Goal: Task Accomplishment & Management: Use online tool/utility

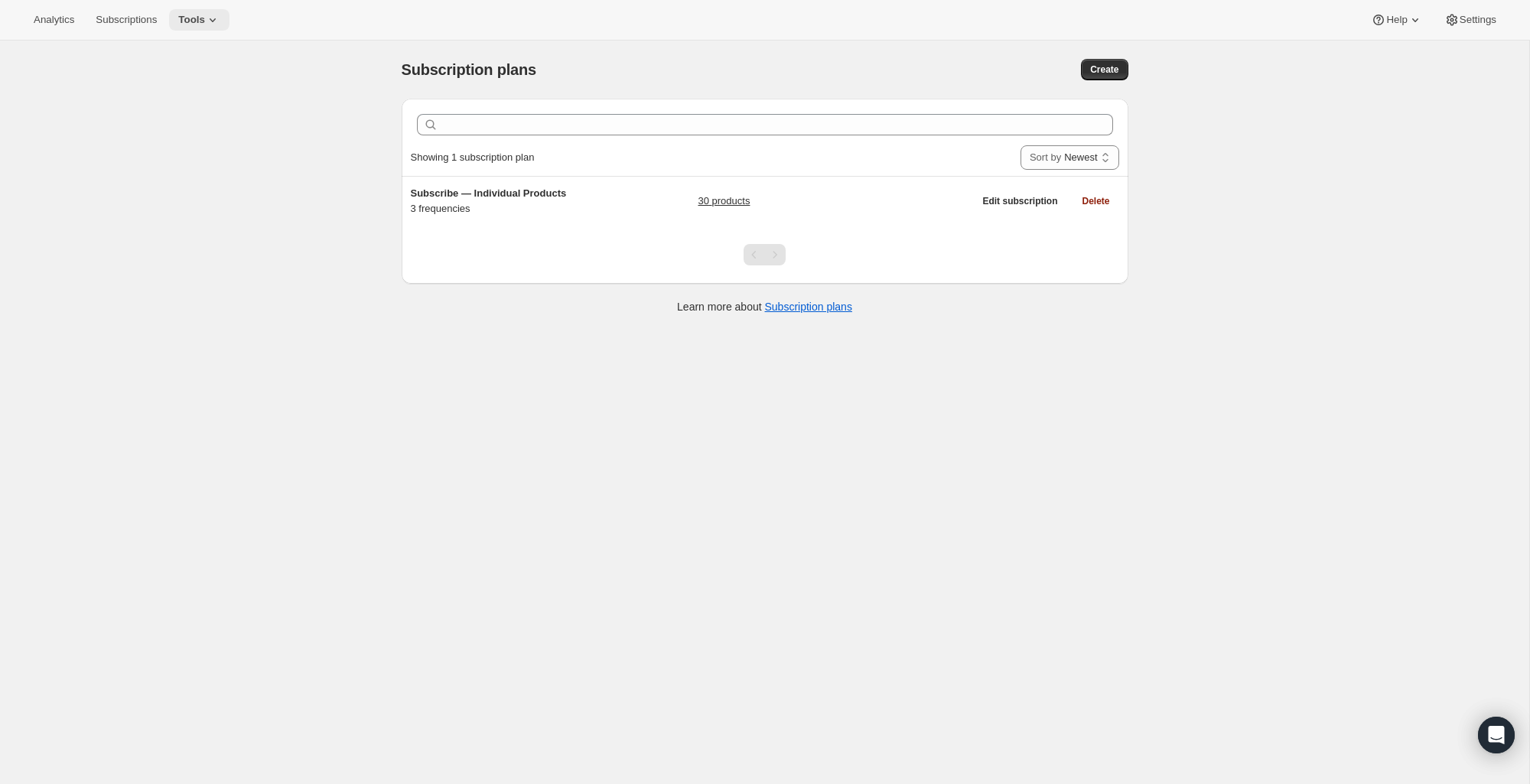
click at [197, 26] on button "Tools" at bounding box center [199, 20] width 60 height 21
click at [189, 99] on span "Bundles" at bounding box center [212, 104] width 135 height 15
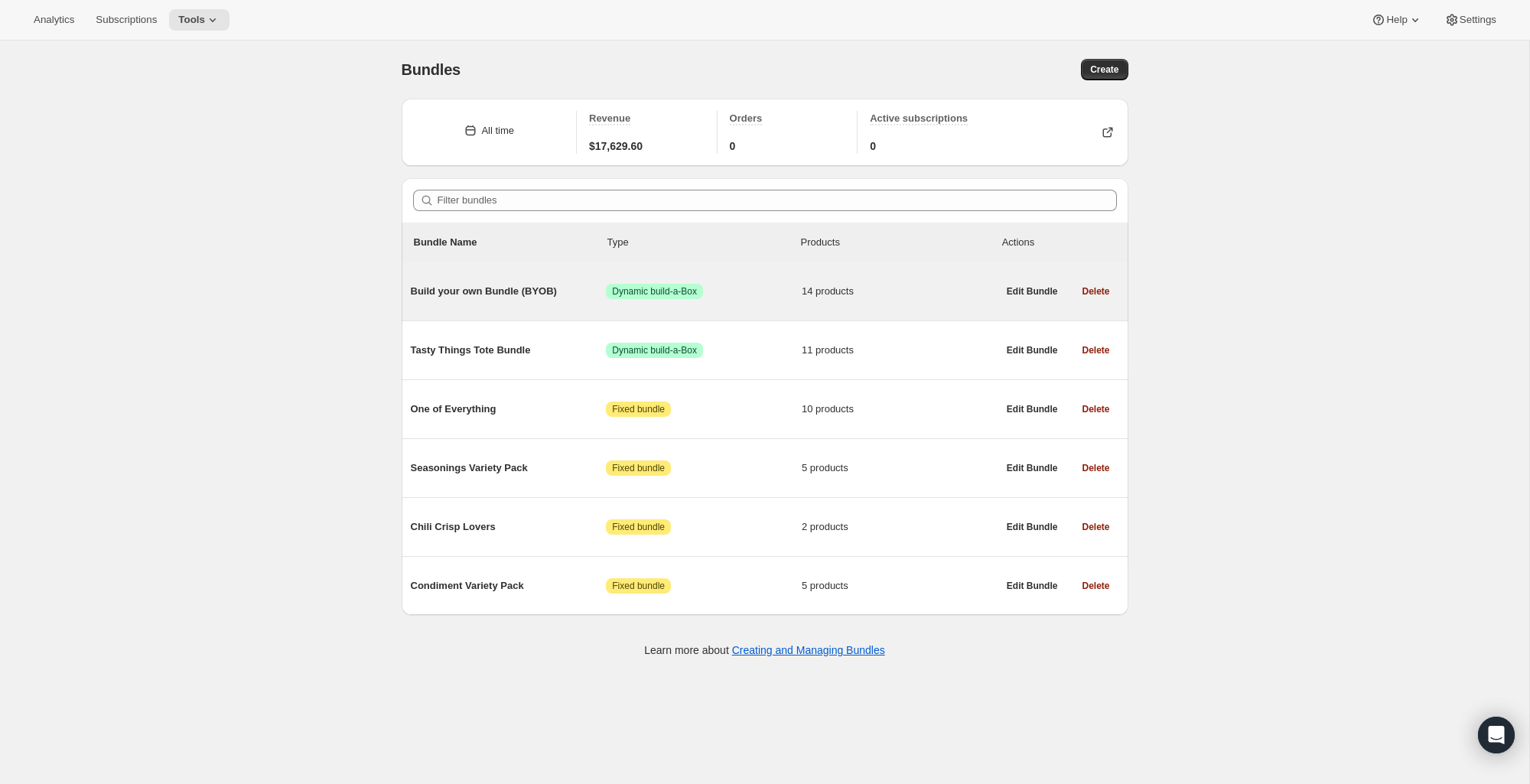
click at [506, 294] on span "Build your own Bundle (BYOB)" at bounding box center [509, 291] width 196 height 15
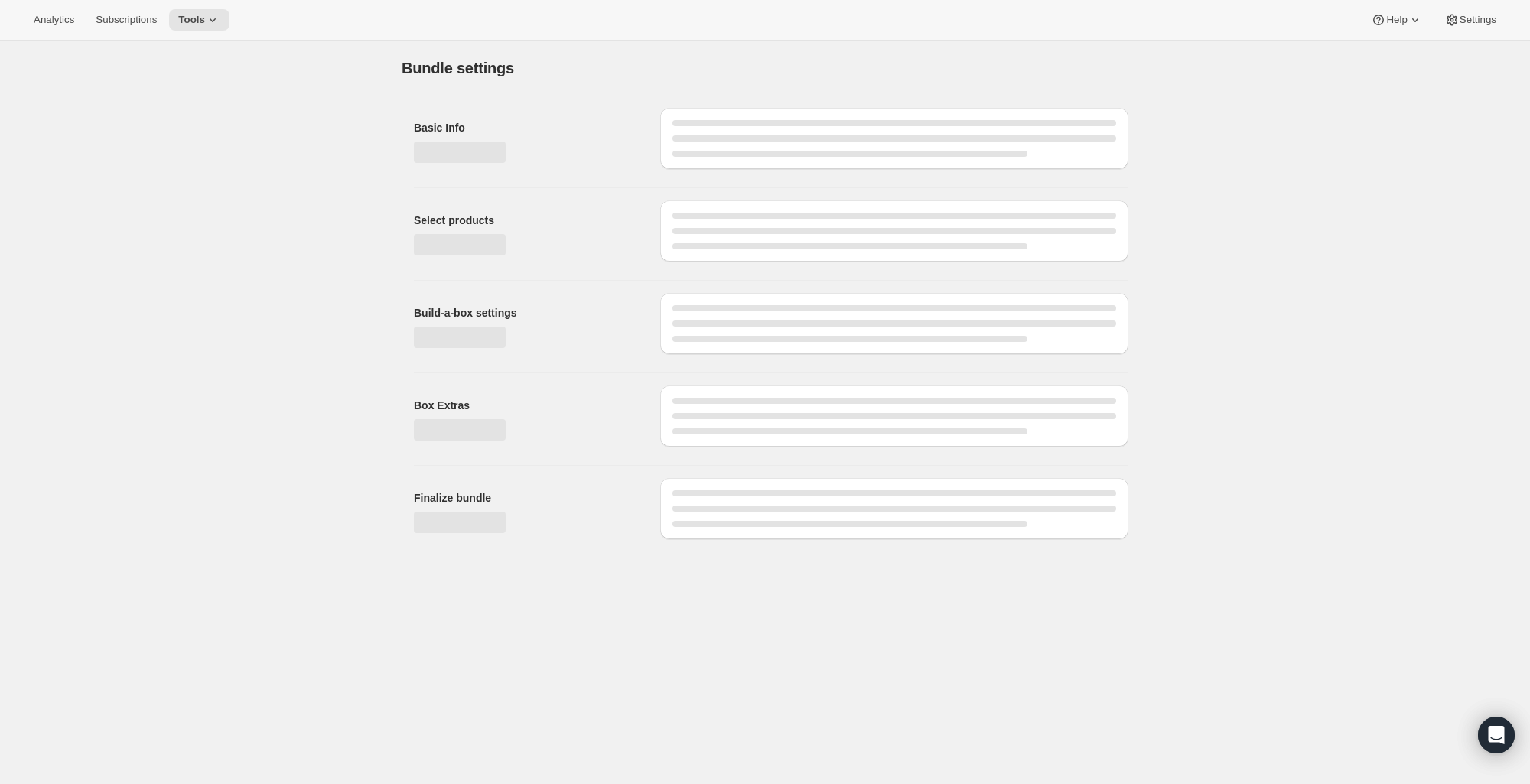
type input "Build your own Bundle (BYOB)"
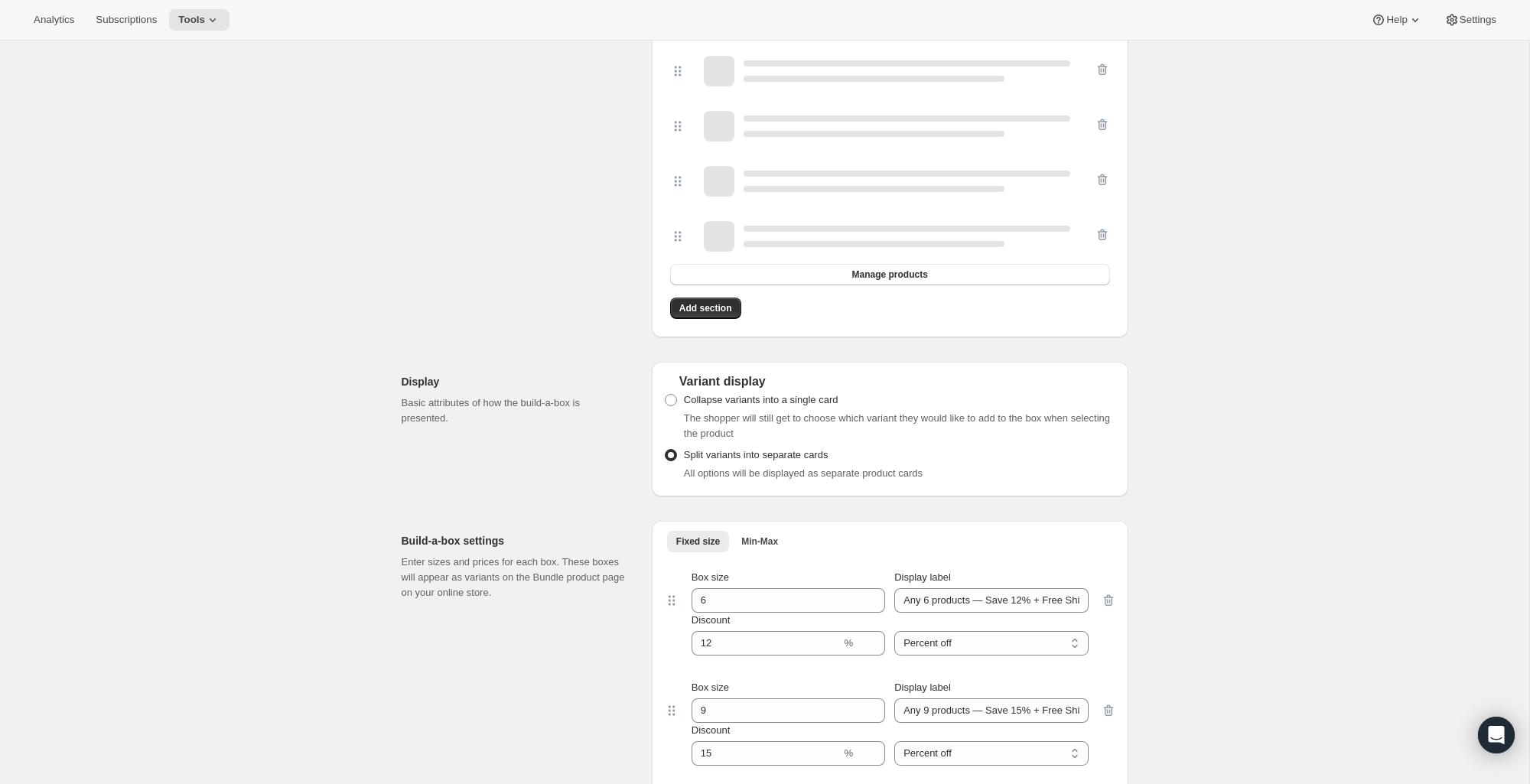
scroll to position [1222, 0]
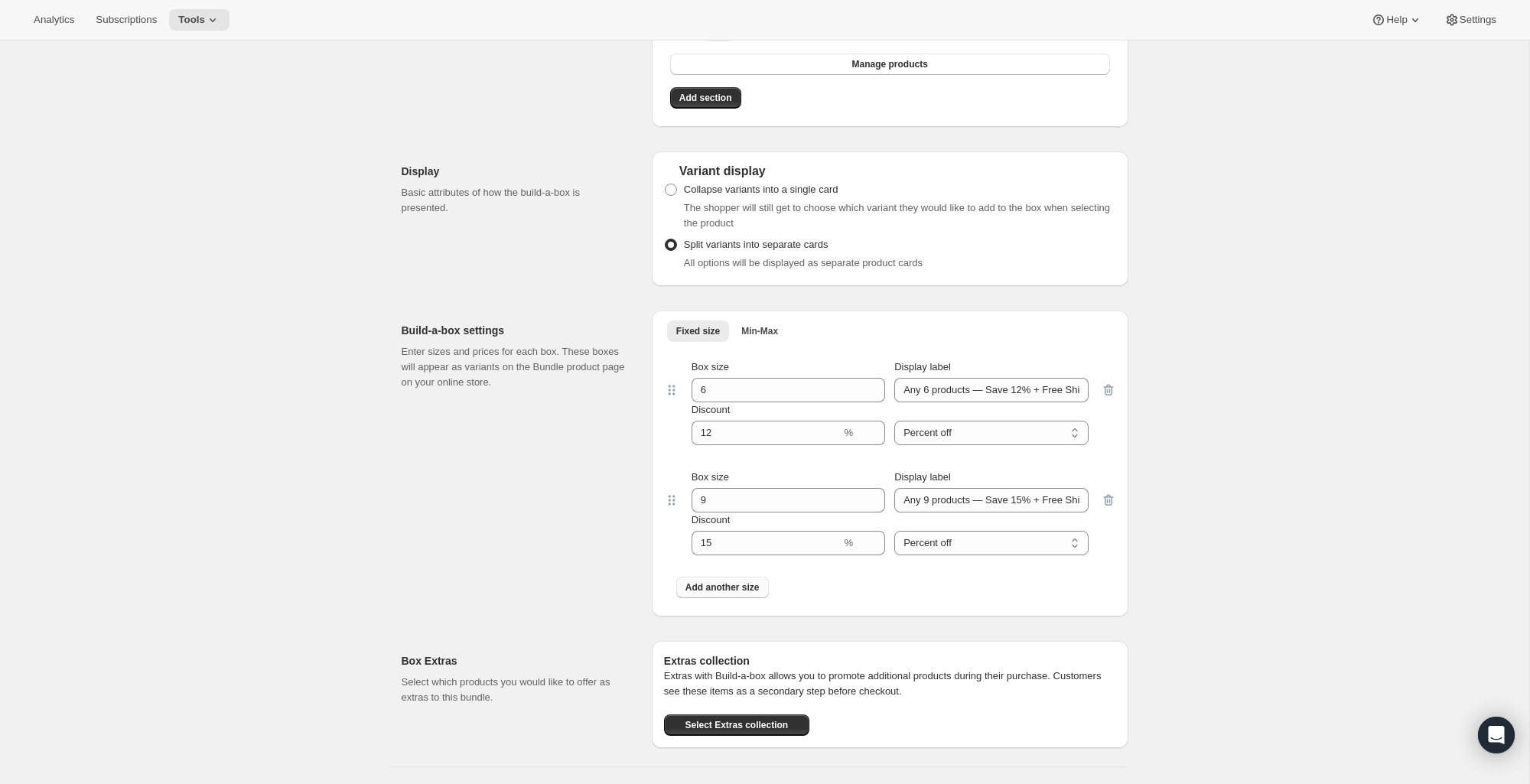
click at [703, 594] on button "Add another size" at bounding box center [722, 587] width 93 height 21
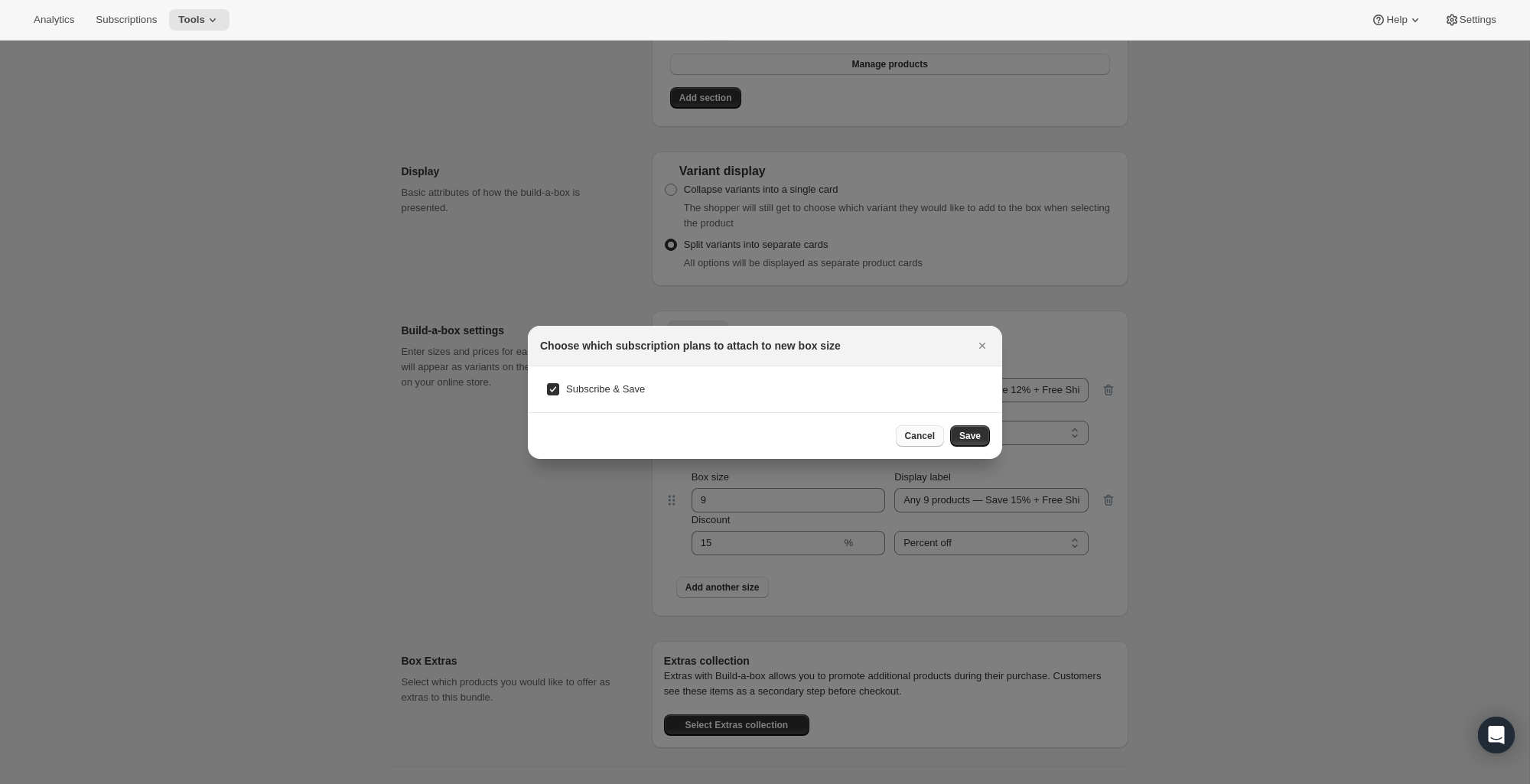
click at [913, 441] on span "Cancel" at bounding box center [919, 436] width 30 height 12
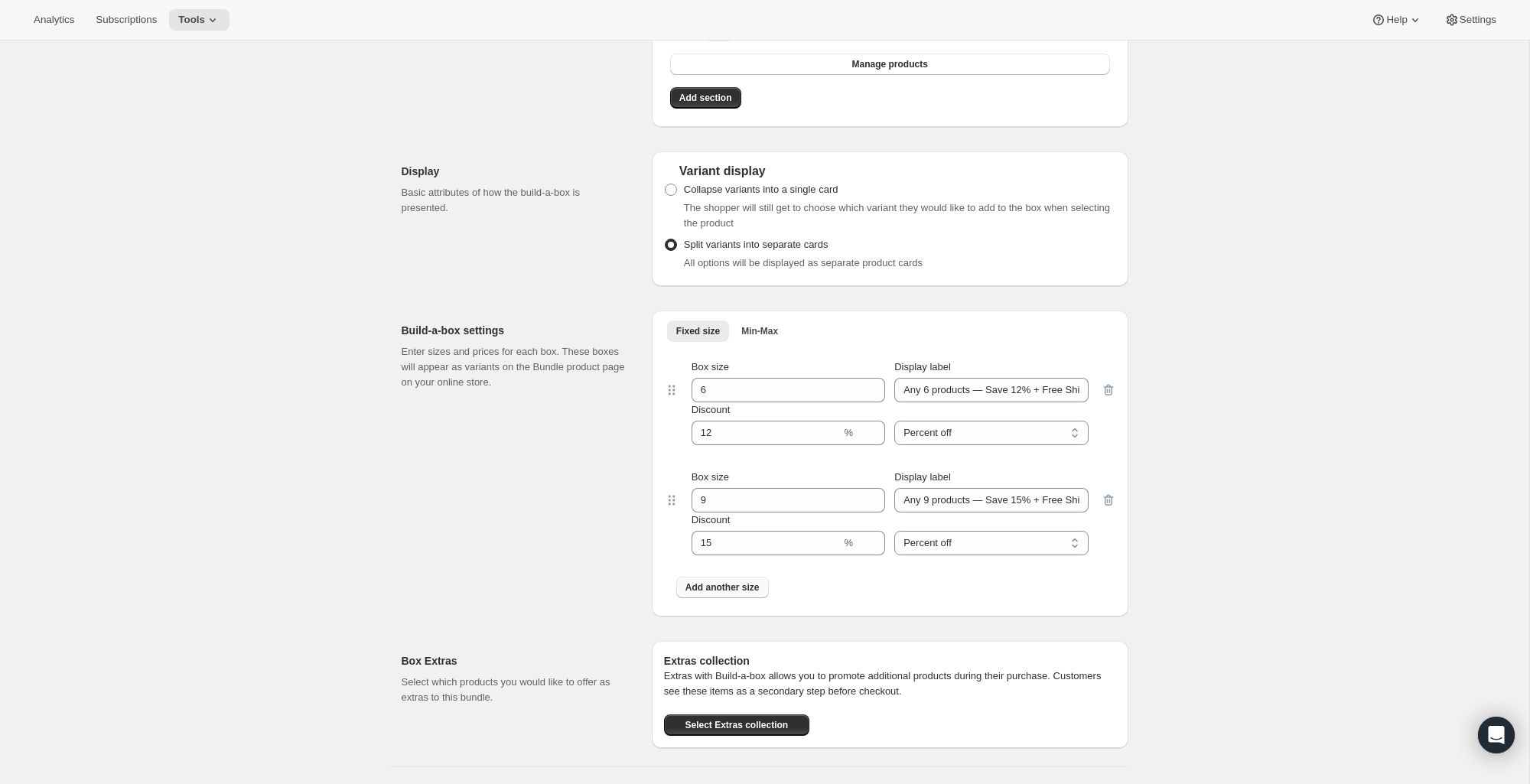
click at [740, 589] on span "Add another size" at bounding box center [722, 588] width 74 height 12
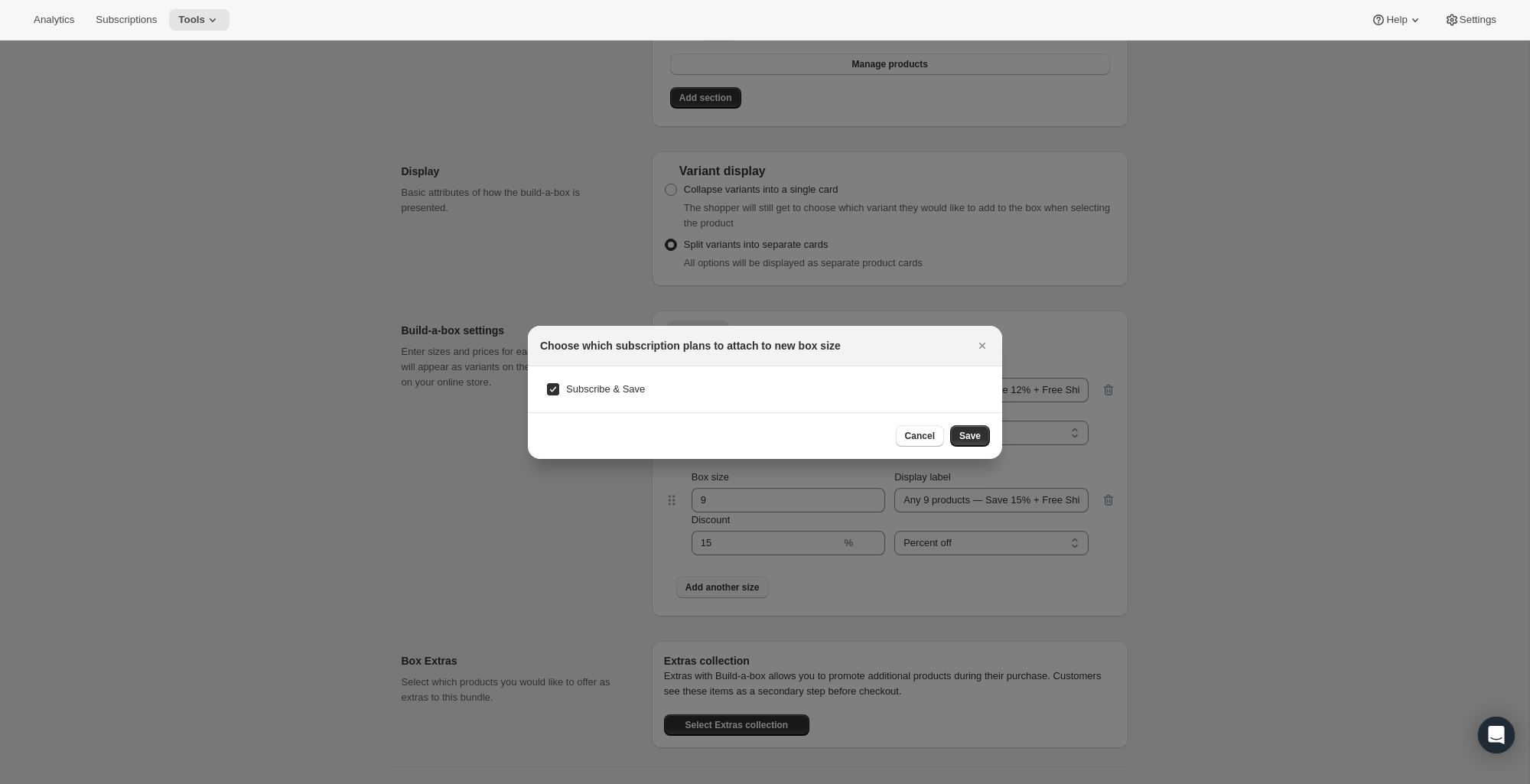
scroll to position [0, 0]
click at [917, 435] on span "Cancel" at bounding box center [919, 436] width 30 height 12
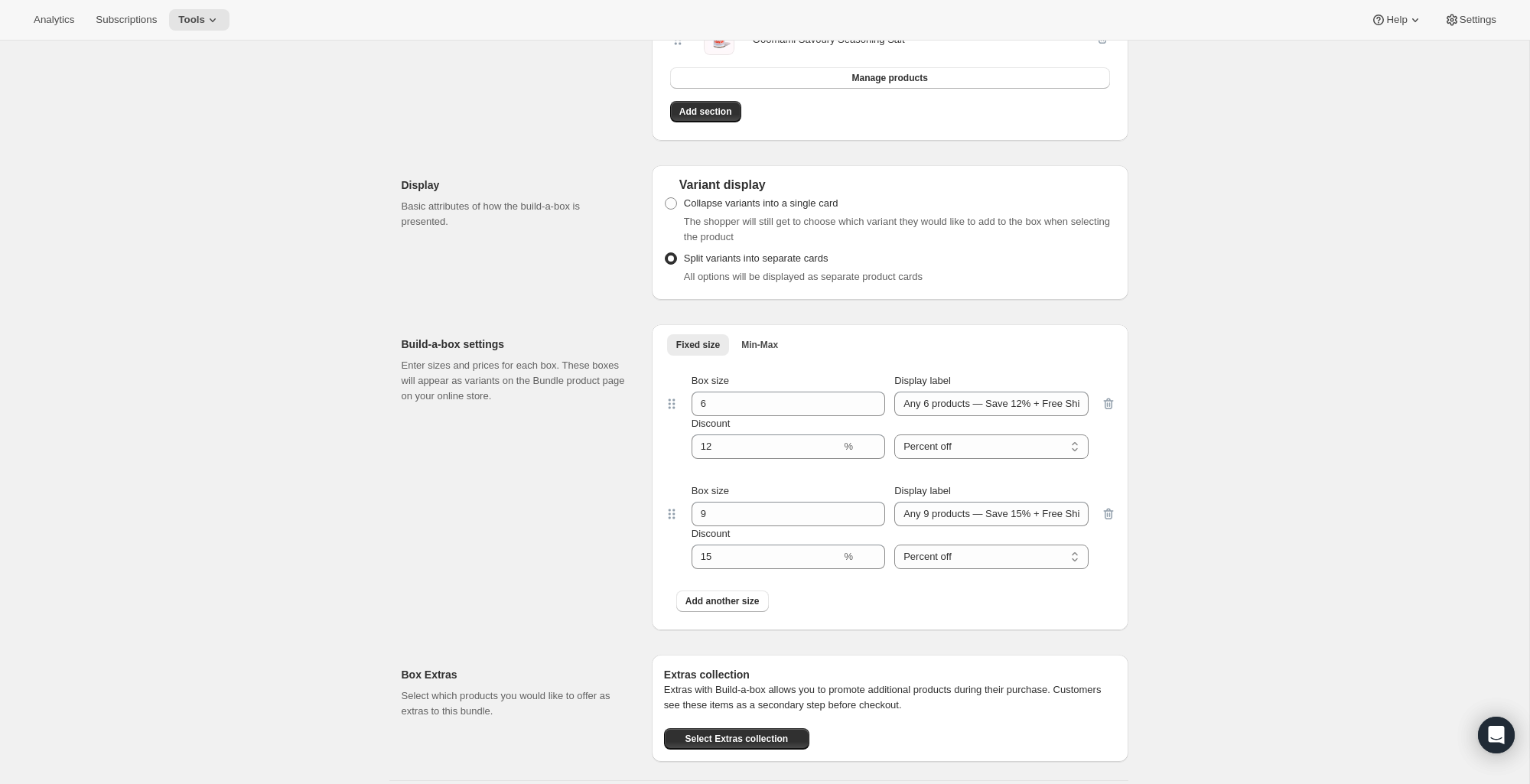
scroll to position [1210, 0]
click at [746, 602] on span "Add another size" at bounding box center [722, 601] width 74 height 12
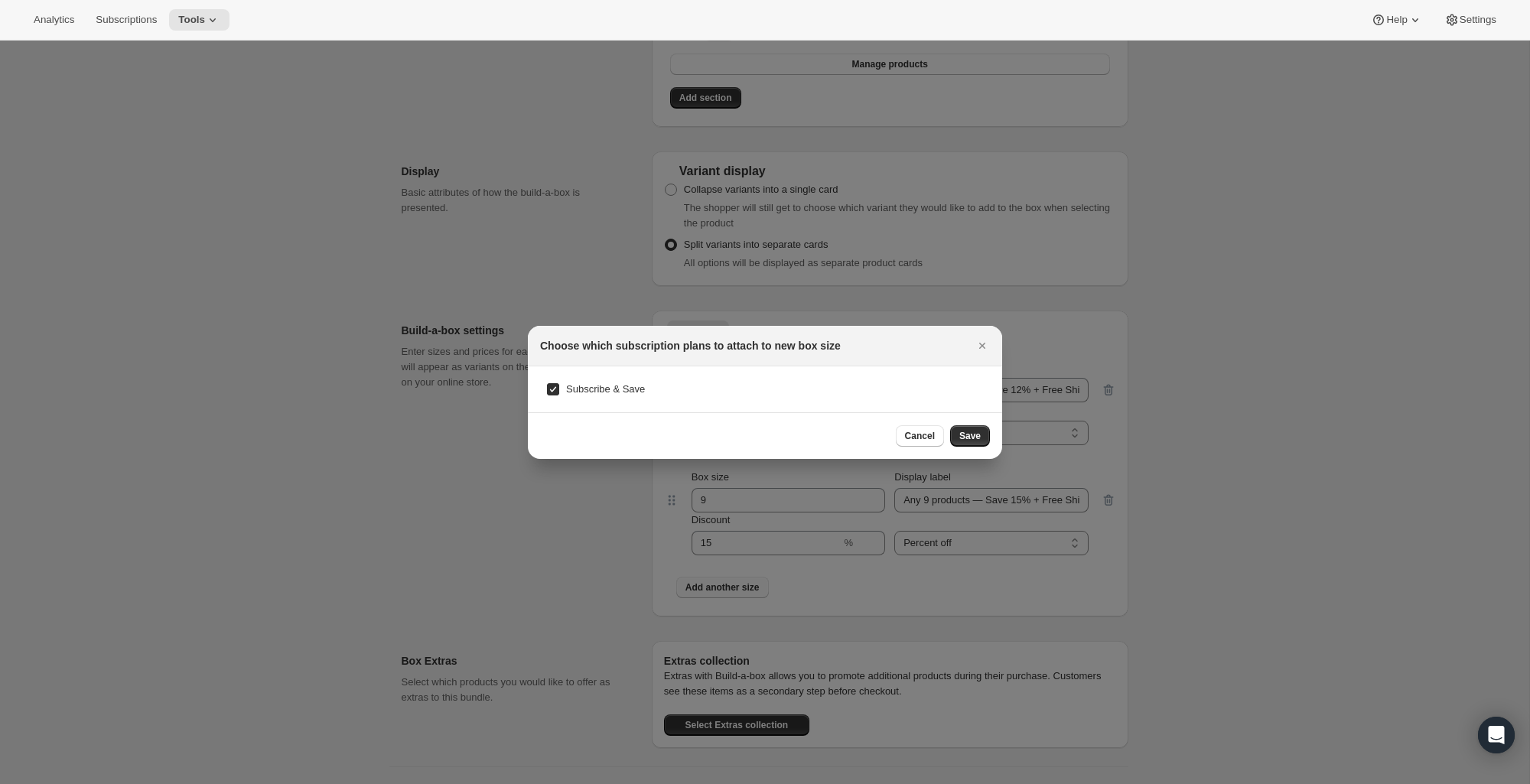
scroll to position [0, 0]
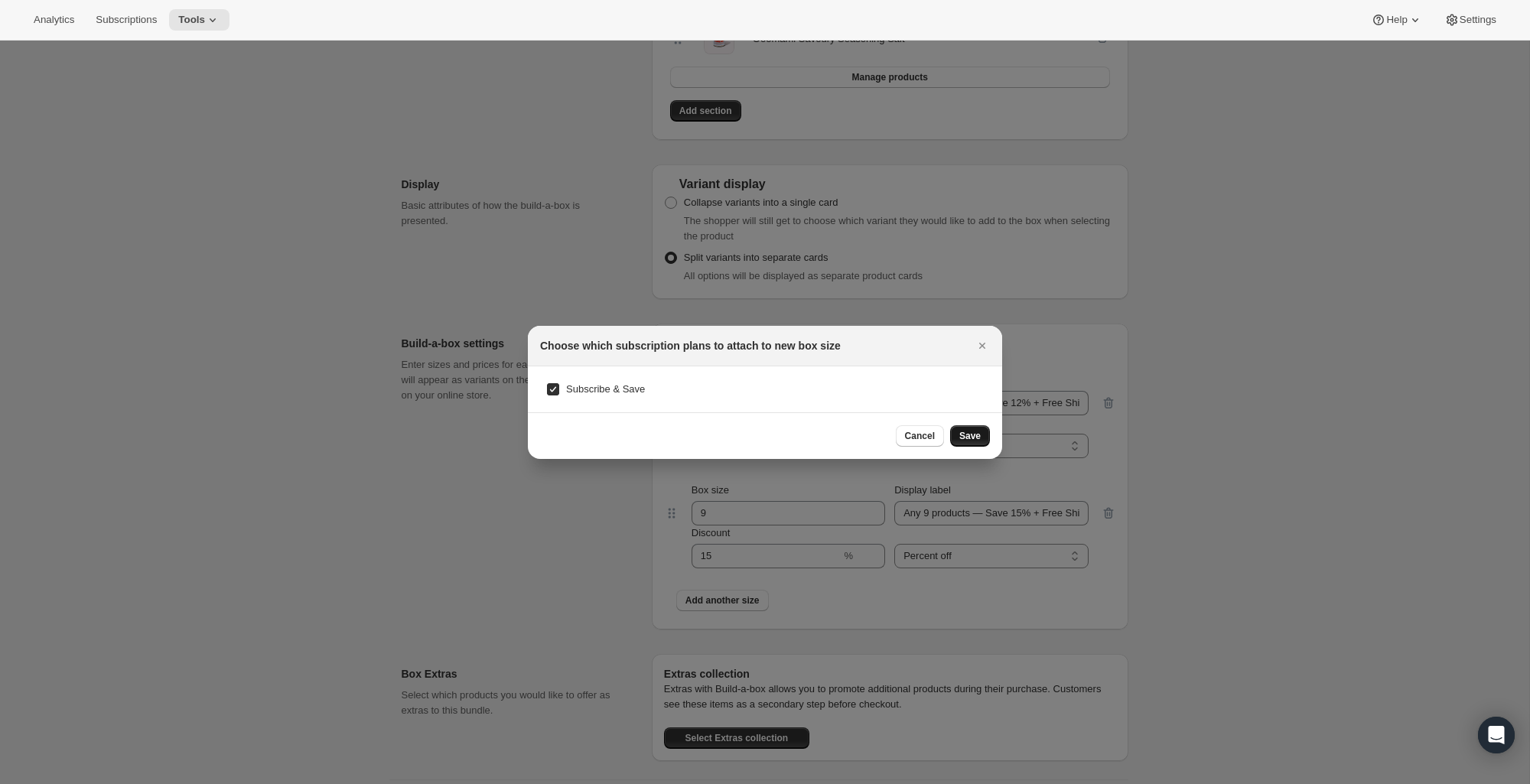
click at [967, 437] on span "Save" at bounding box center [969, 436] width 21 height 12
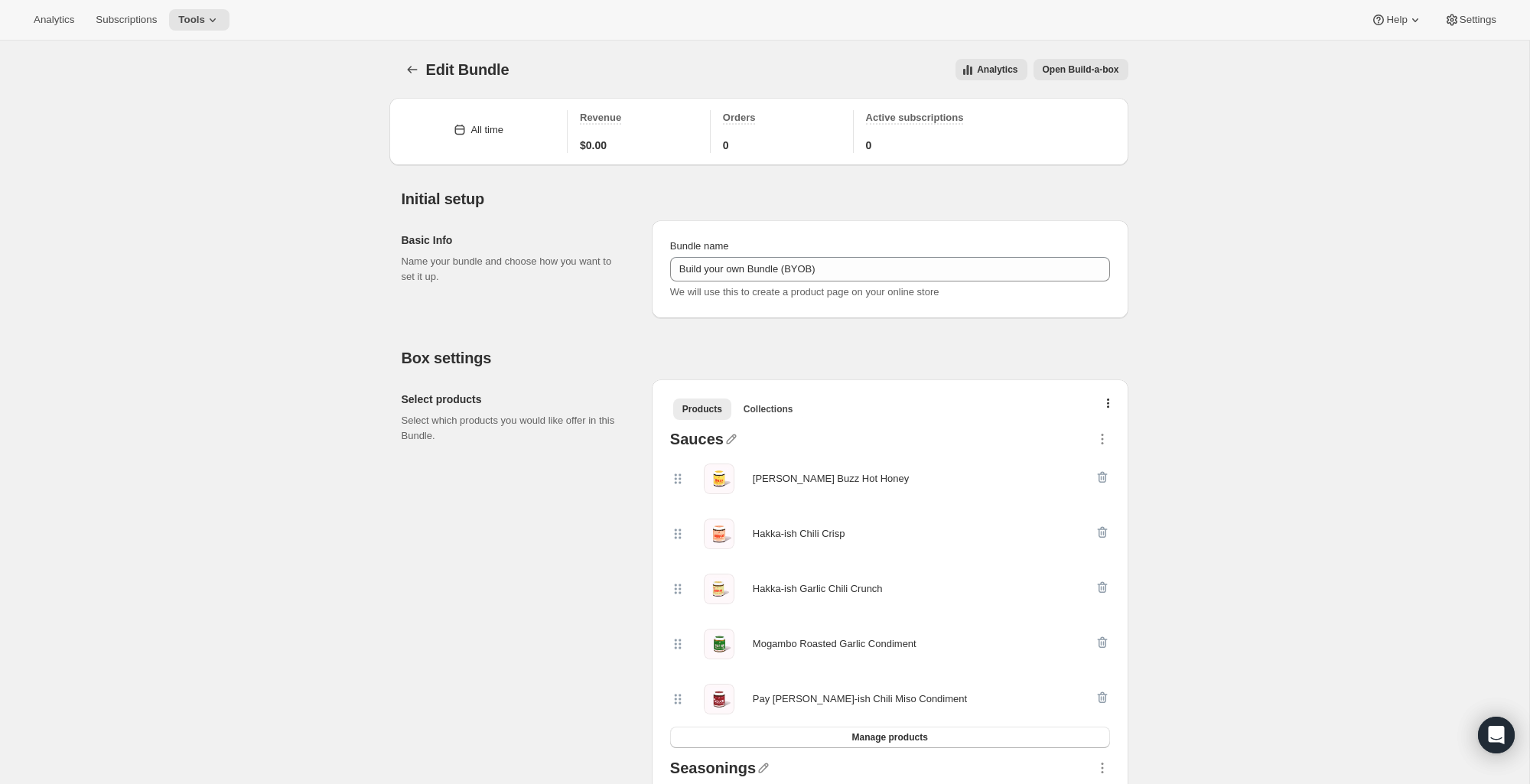
scroll to position [1210, 0]
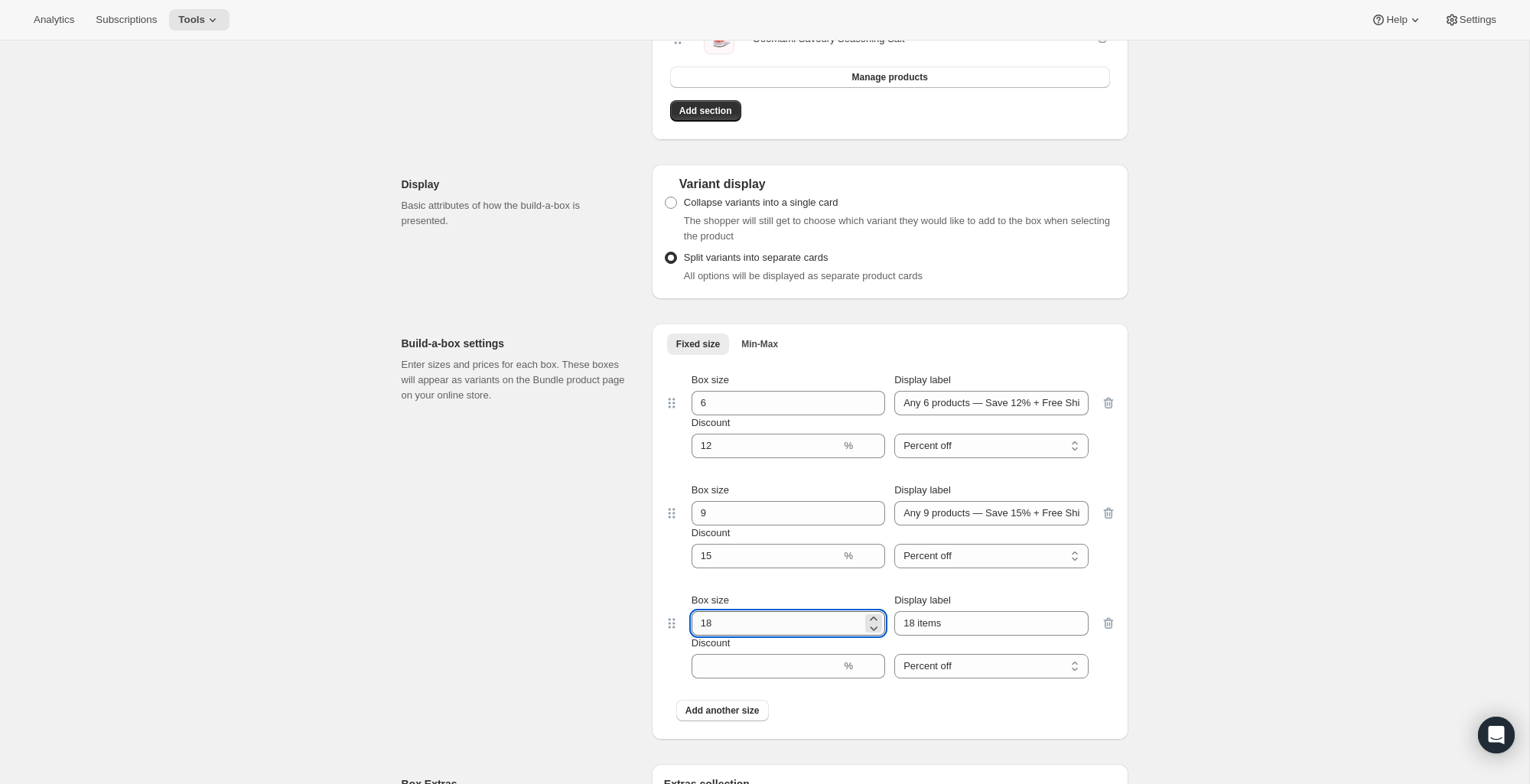
click at [754, 617] on input "18" at bounding box center [776, 623] width 171 height 25
type input "3"
click at [950, 618] on input "18 items" at bounding box center [991, 623] width 194 height 25
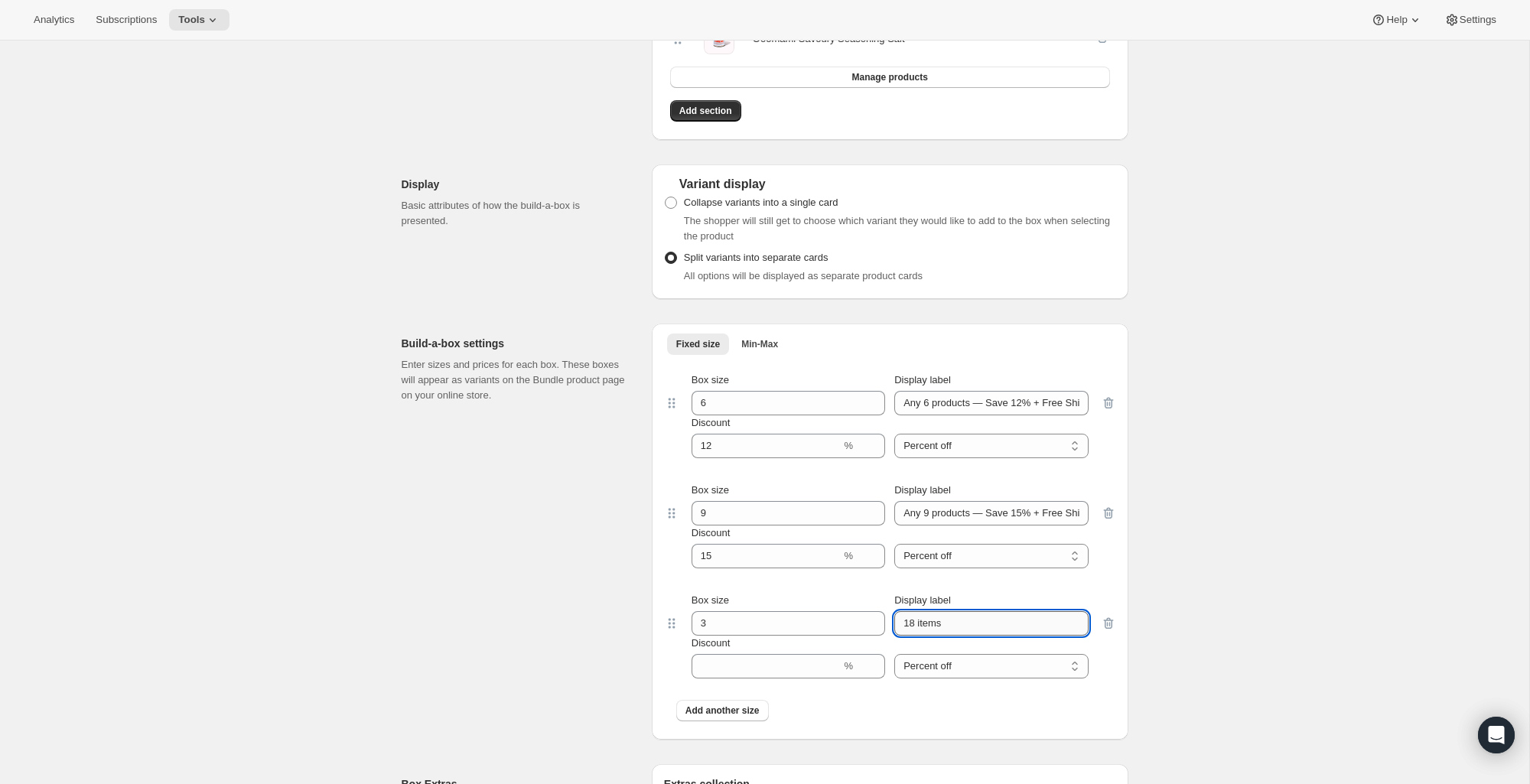
click at [950, 618] on input "18 items" at bounding box center [991, 623] width 194 height 25
type input "Any 3 products"
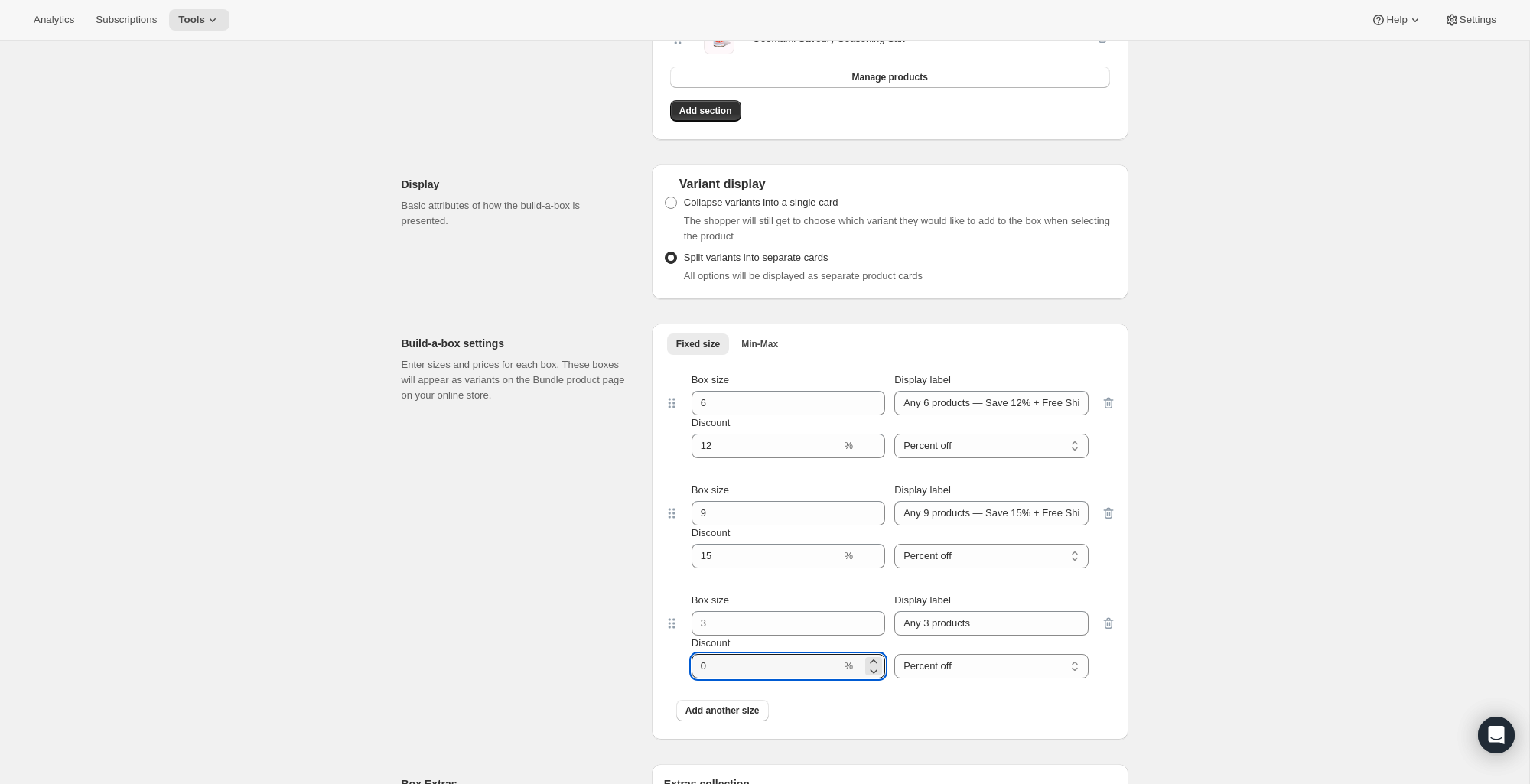
scroll to position [1213, 0]
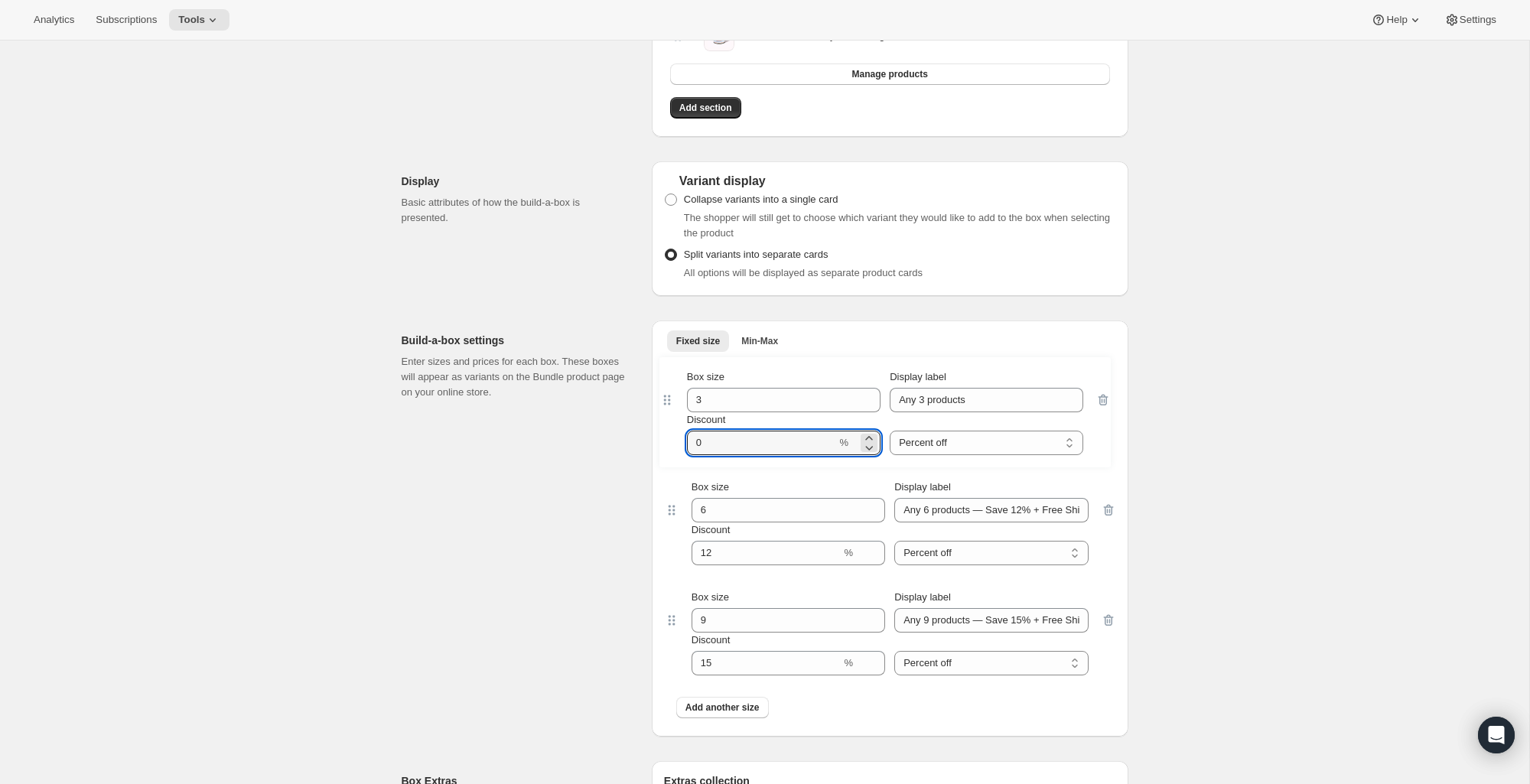
drag, startPoint x: 670, startPoint y: 627, endPoint x: 666, endPoint y: 398, distance: 229.0
click at [666, 398] on div "Box size 6 Display label Any 6 products — Save 12% + Free Shipping Discount % P…" at bounding box center [890, 543] width 452 height 370
type input "0"
click at [1220, 491] on div "Edit Bundle. This page is ready Edit Bundle Analytics Open Build-a-box More act…" at bounding box center [765, 118] width 1529 height 2581
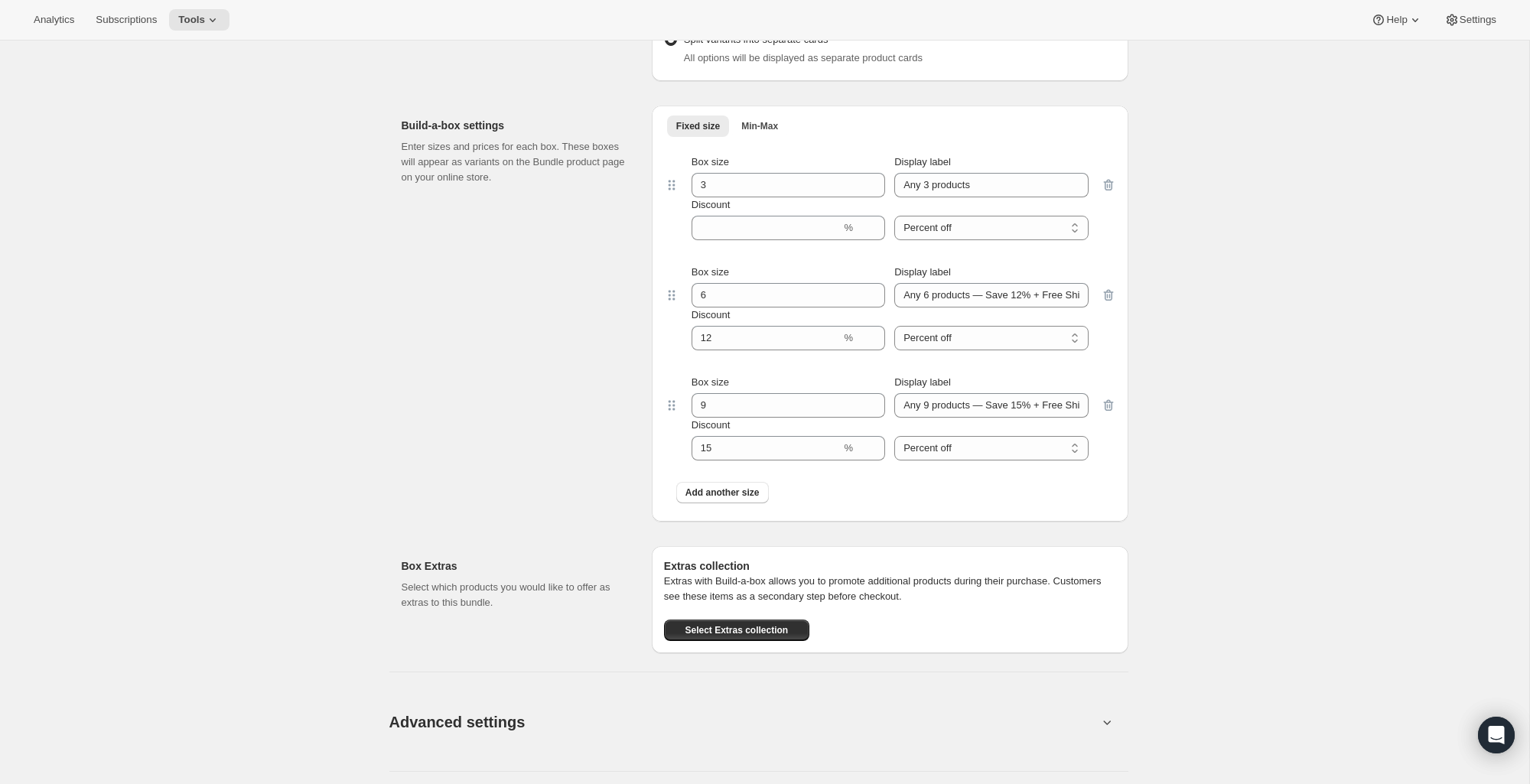
scroll to position [1447, 0]
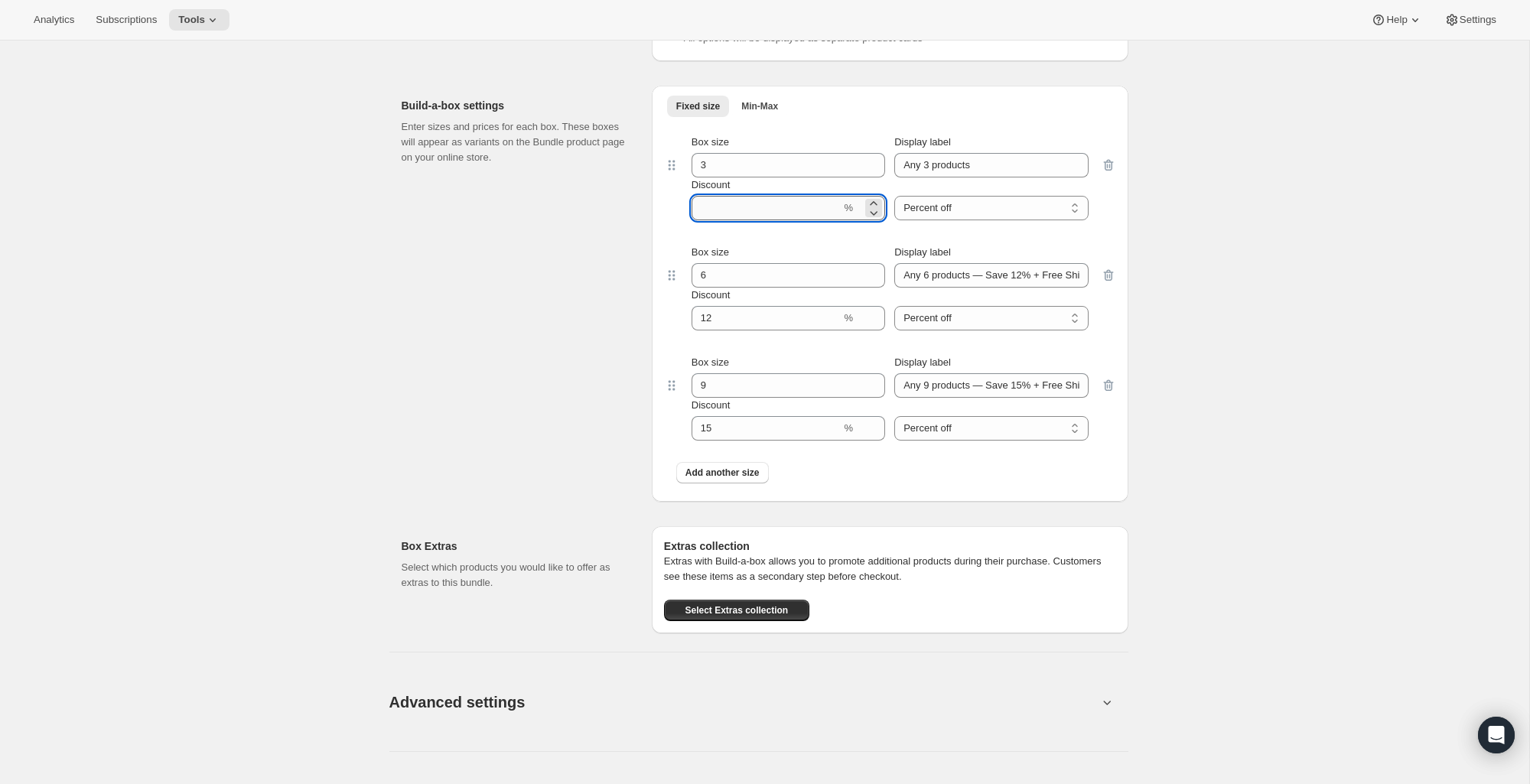
click at [754, 206] on input "Discount" at bounding box center [766, 208] width 150 height 25
click at [1048, 657] on div "Advanced settings Create Box filters Select which product filters may be select…" at bounding box center [759, 693] width 739 height 119
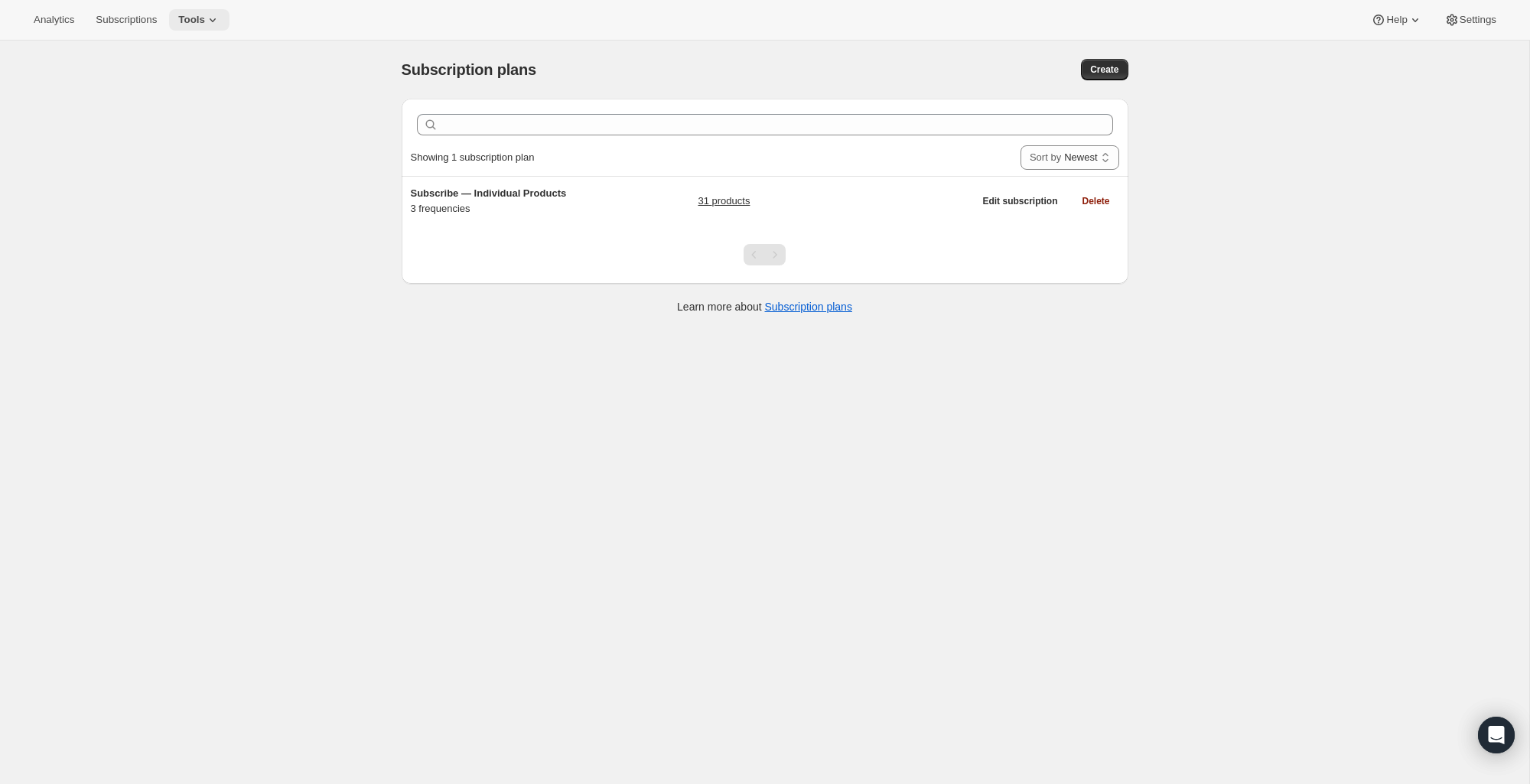
click at [209, 27] on button "Tools" at bounding box center [199, 20] width 60 height 21
click at [194, 111] on button "Bundles" at bounding box center [203, 103] width 165 height 25
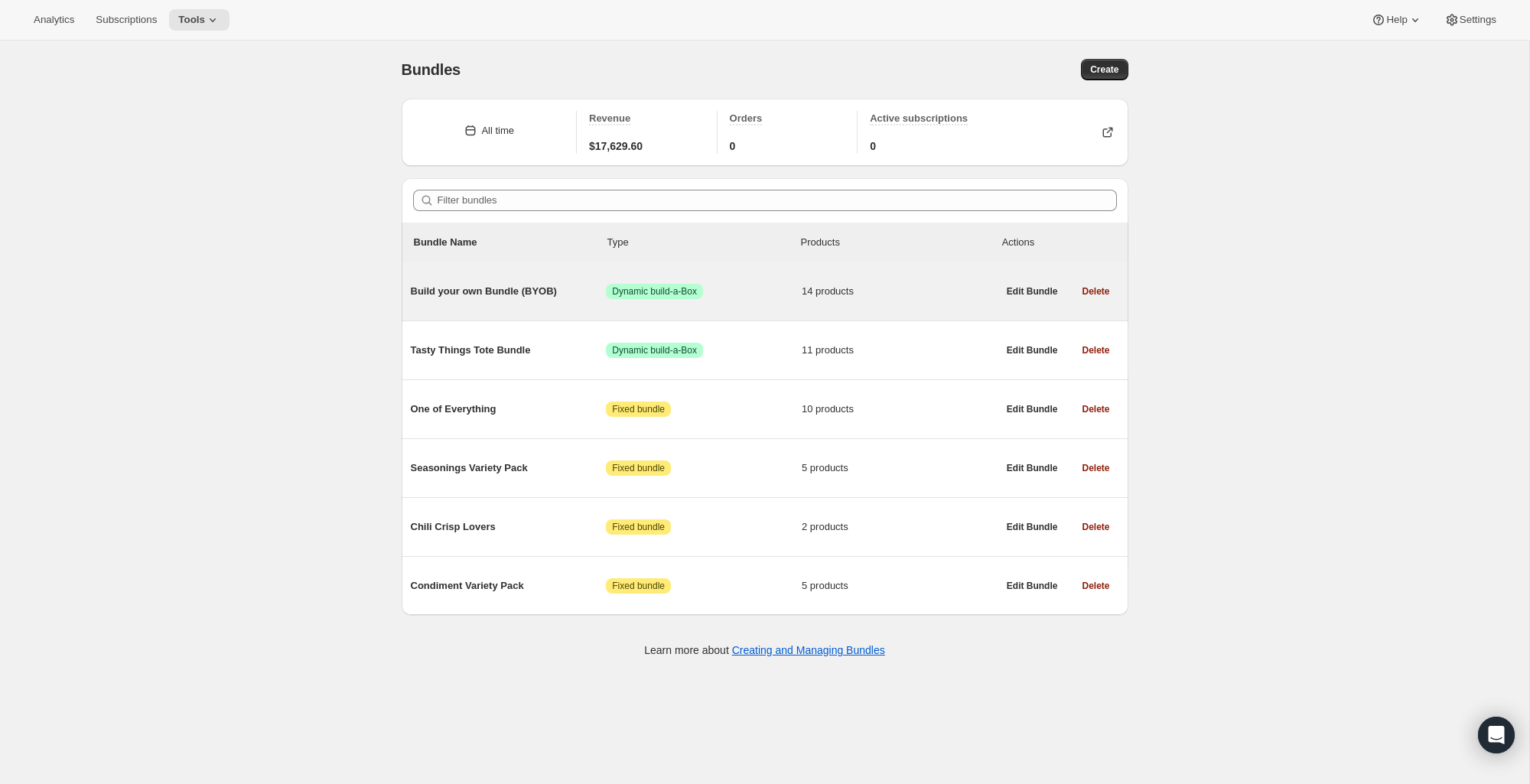
click at [541, 290] on span "Build your own Bundle (BYOB)" at bounding box center [509, 291] width 196 height 15
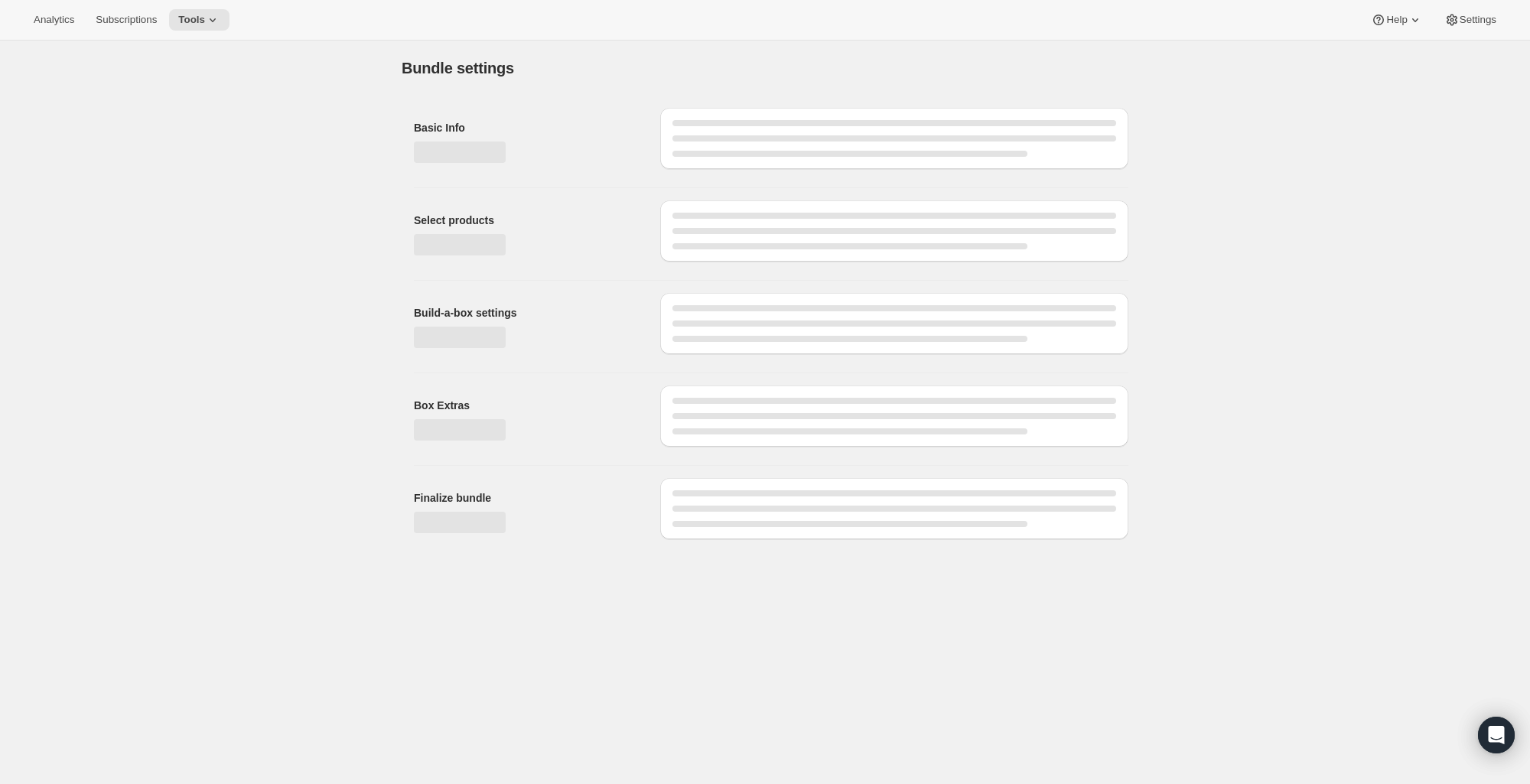
type input "Build your own Bundle (BYOB)"
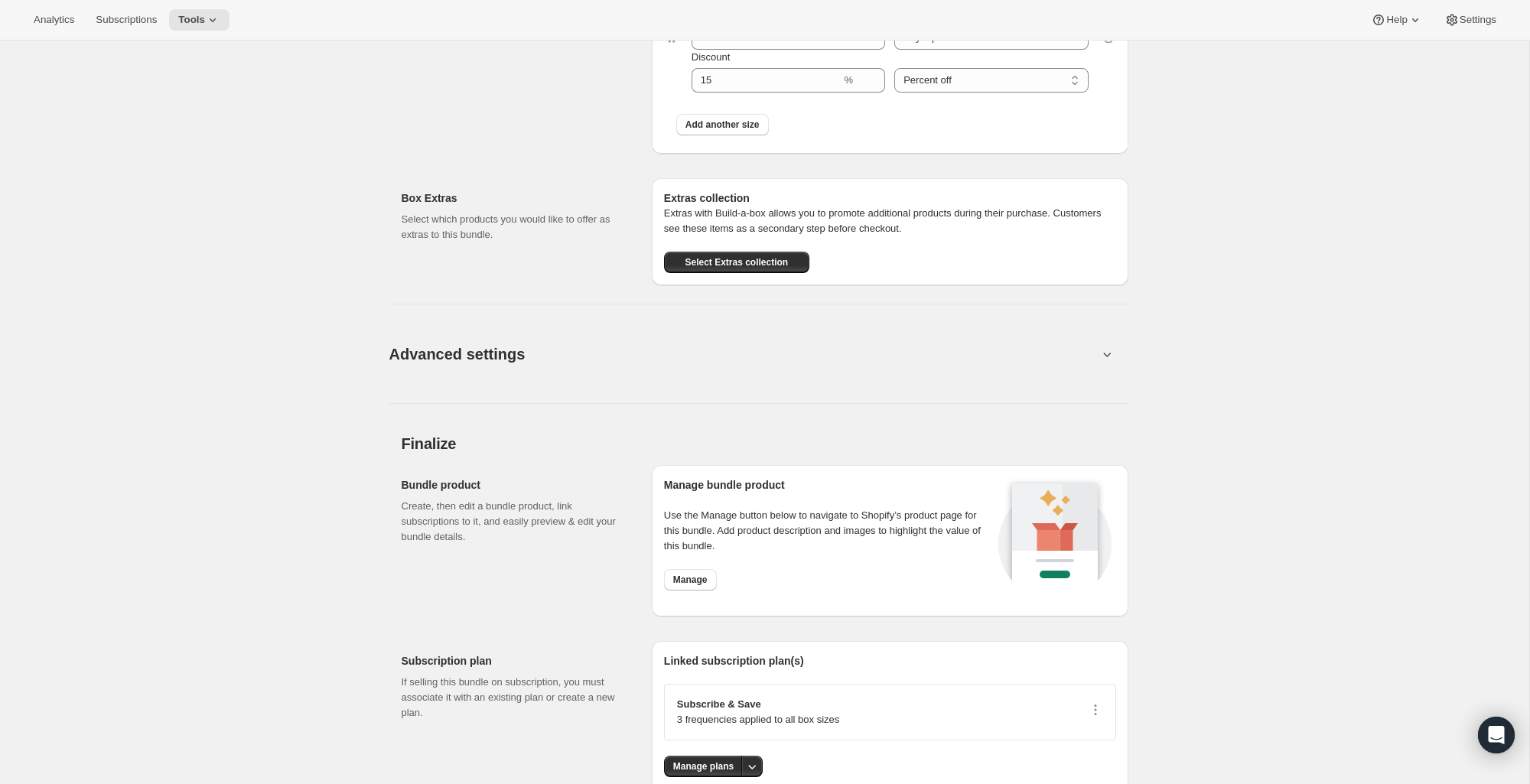
scroll to position [1881, 0]
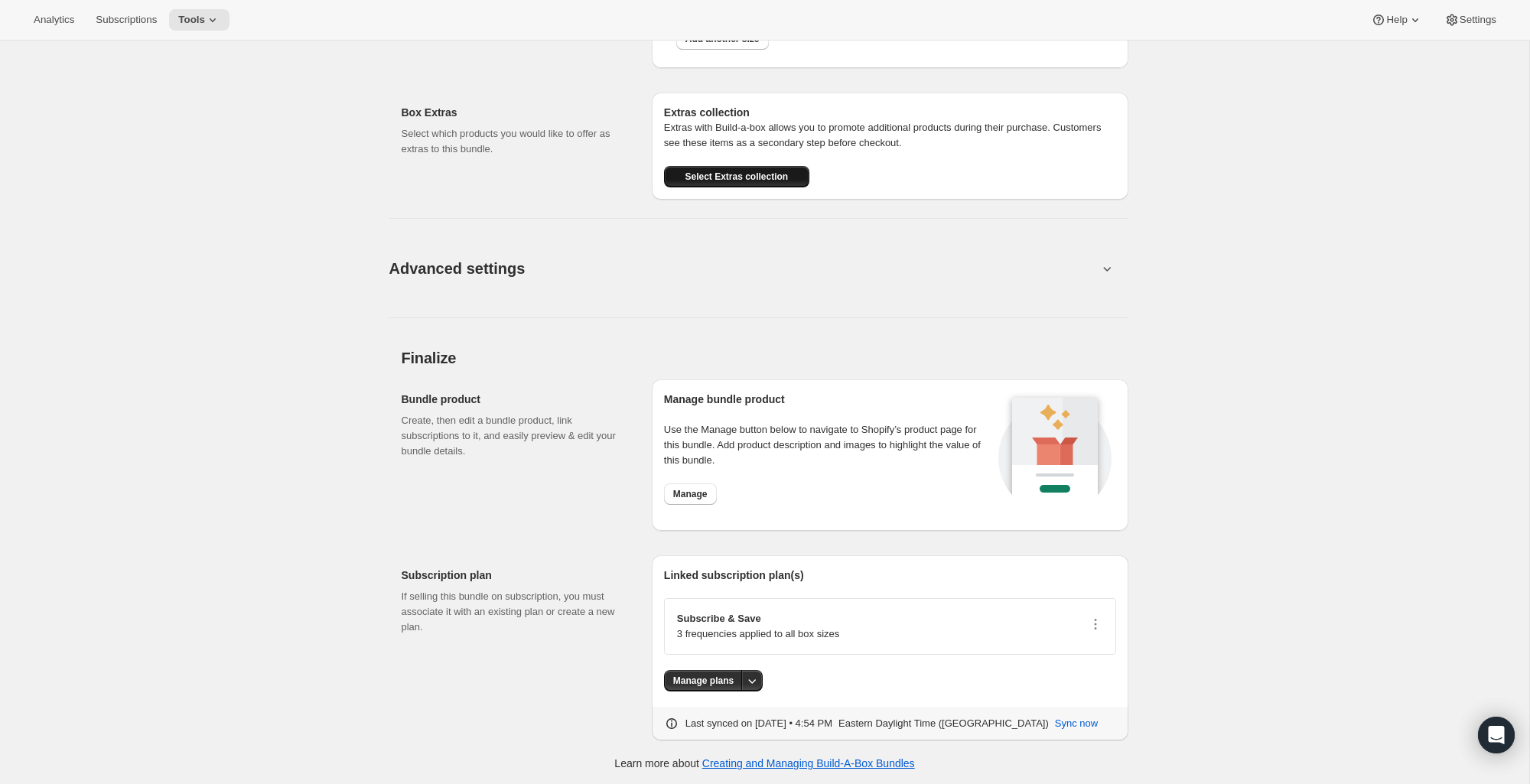
click at [758, 177] on span "Select Extras collection" at bounding box center [737, 177] width 104 height 12
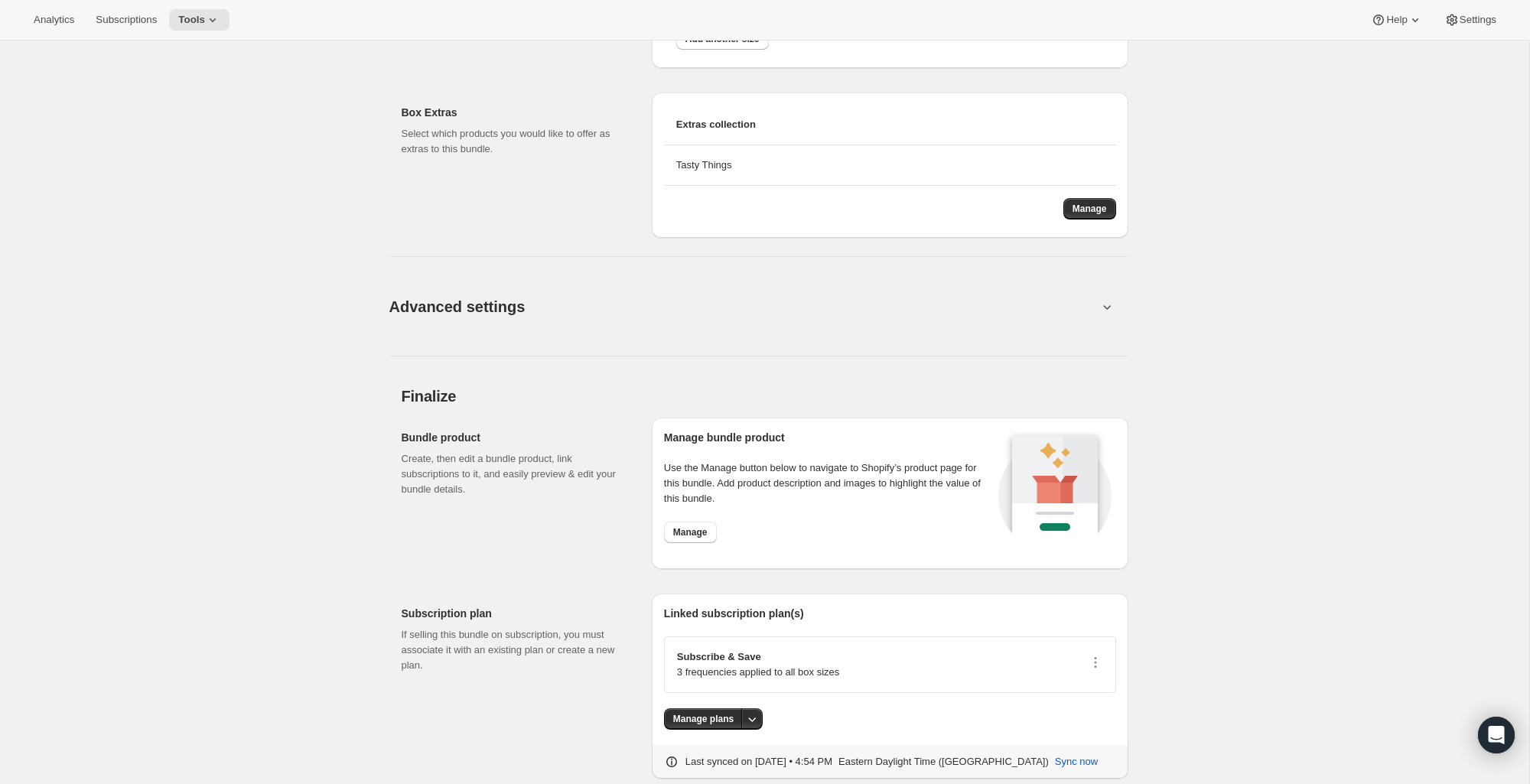
scroll to position [0, 0]
